Goal: Task Accomplishment & Management: Manage account settings

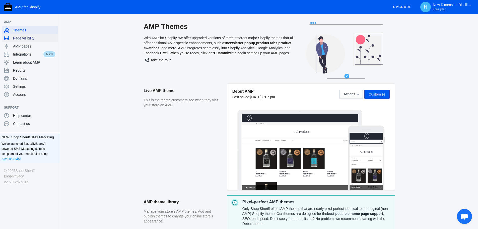
click at [24, 39] on span "Page visibility" at bounding box center [34, 38] width 43 height 5
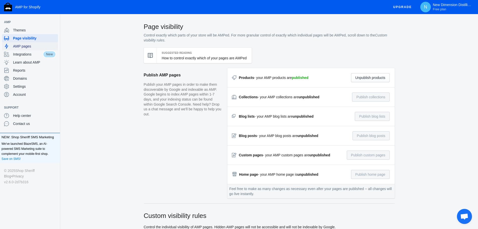
click at [29, 48] on span "AMP pages" at bounding box center [34, 46] width 43 height 5
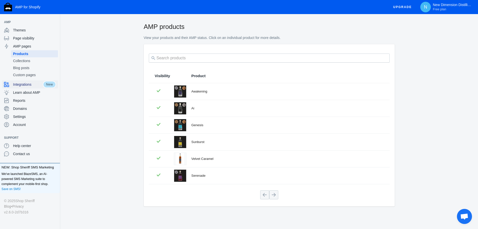
click at [32, 85] on span "Integrations" at bounding box center [28, 84] width 30 height 5
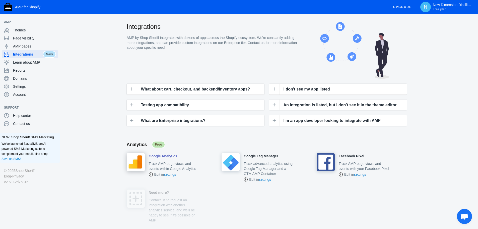
click at [169, 156] on h4 "Google Analytics" at bounding box center [163, 156] width 29 height 5
click at [21, 78] on span "Domains" at bounding box center [34, 78] width 43 height 5
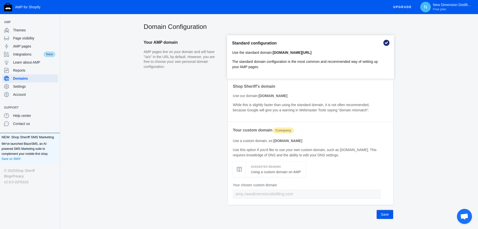
drag, startPoint x: 272, startPoint y: 54, endPoint x: 336, endPoint y: 51, distance: 63.8
click at [336, 51] on p "Use the standard domain: newdimensiondistilling.com/a/s/" at bounding box center [306, 52] width 149 height 5
click at [285, 58] on div "Standard configuration Use the standard domain: newdimensiondistilling.com/a/s/…" at bounding box center [310, 56] width 167 height 43
click at [311, 73] on div "Standard configuration Use the standard domain: newdimensiondistilling.com/a/s/…" at bounding box center [310, 56] width 167 height 43
click at [307, 94] on p "Use our domain: amp.shopsheriff.com" at bounding box center [307, 95] width 148 height 5
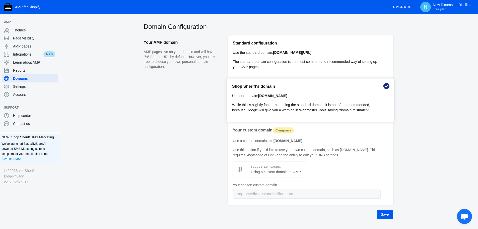
click at [323, 40] on div "Standard configuration Use the standard domain: newdimensiondistilling.com/a/s/…" at bounding box center [310, 56] width 165 height 43
click at [387, 216] on span "Save" at bounding box center [385, 214] width 8 height 4
drag, startPoint x: 331, startPoint y: 52, endPoint x: 274, endPoint y: 54, distance: 57.3
click at [274, 54] on p "Use the standard domain: newdimensiondistilling.com/a/s/" at bounding box center [306, 52] width 149 height 5
copy b "newdimensiondistilling.com/a/s/"
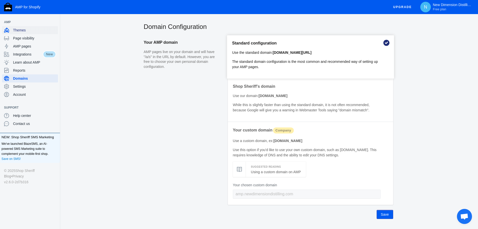
click at [24, 31] on span "Themes" at bounding box center [34, 30] width 43 height 5
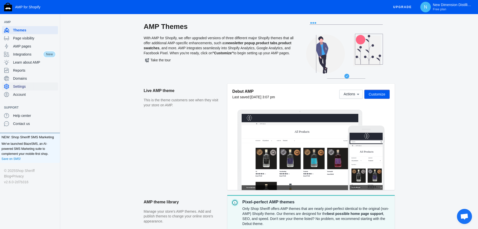
click at [20, 86] on span "Settings" at bounding box center [34, 86] width 43 height 5
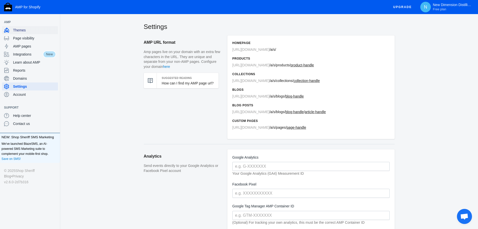
click at [24, 31] on span "Themes" at bounding box center [34, 30] width 43 height 5
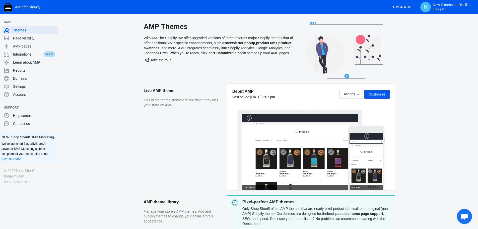
click at [378, 92] on span "Customize" at bounding box center [377, 94] width 17 height 4
click at [22, 93] on span "Account" at bounding box center [34, 94] width 43 height 5
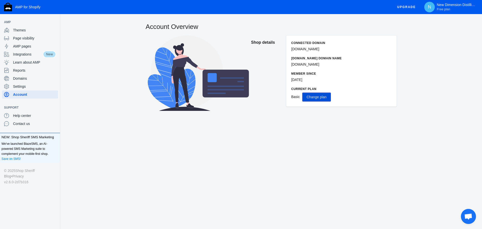
click at [323, 97] on span "Change plan" at bounding box center [317, 97] width 20 height 4
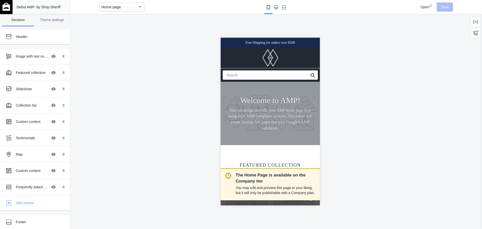
scroll to position [0, 84]
click at [139, 9] on div "button" at bounding box center [140, 7] width 5 height 6
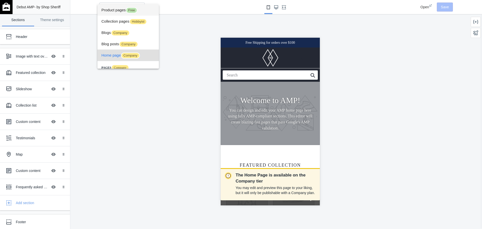
click at [109, 10] on span "Product pages Free" at bounding box center [127, 9] width 53 height 11
